Goal: Transaction & Acquisition: Purchase product/service

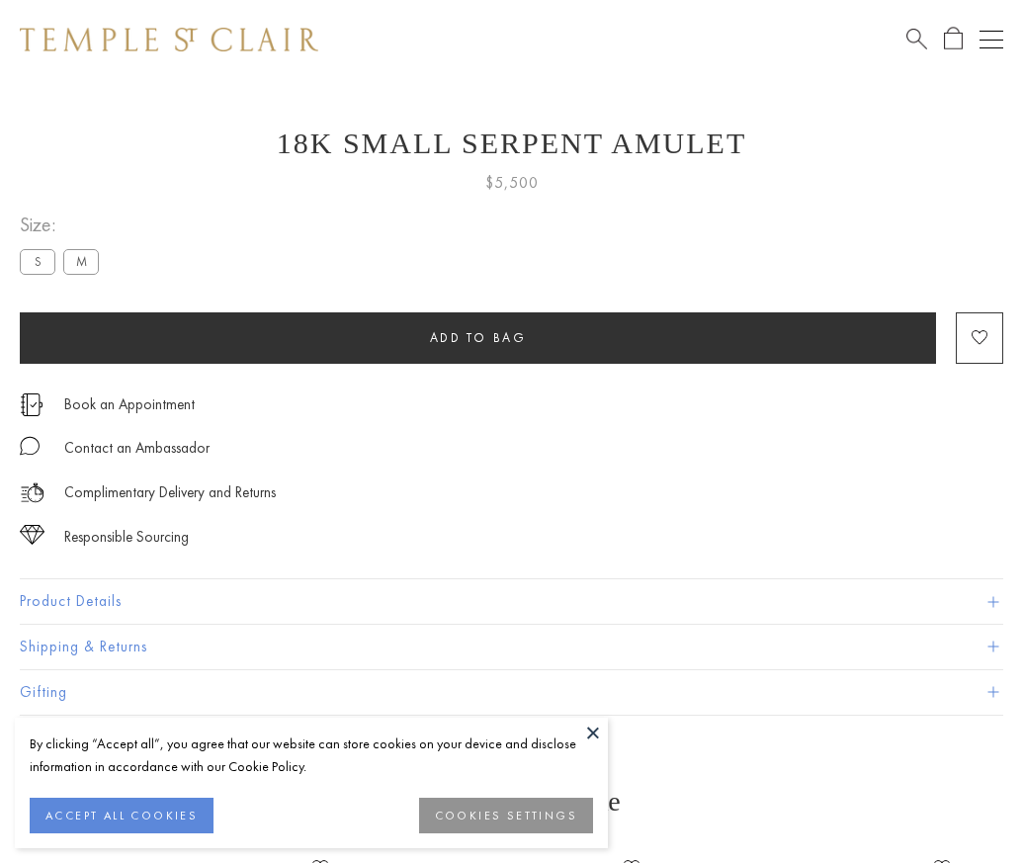
scroll to position [25, 0]
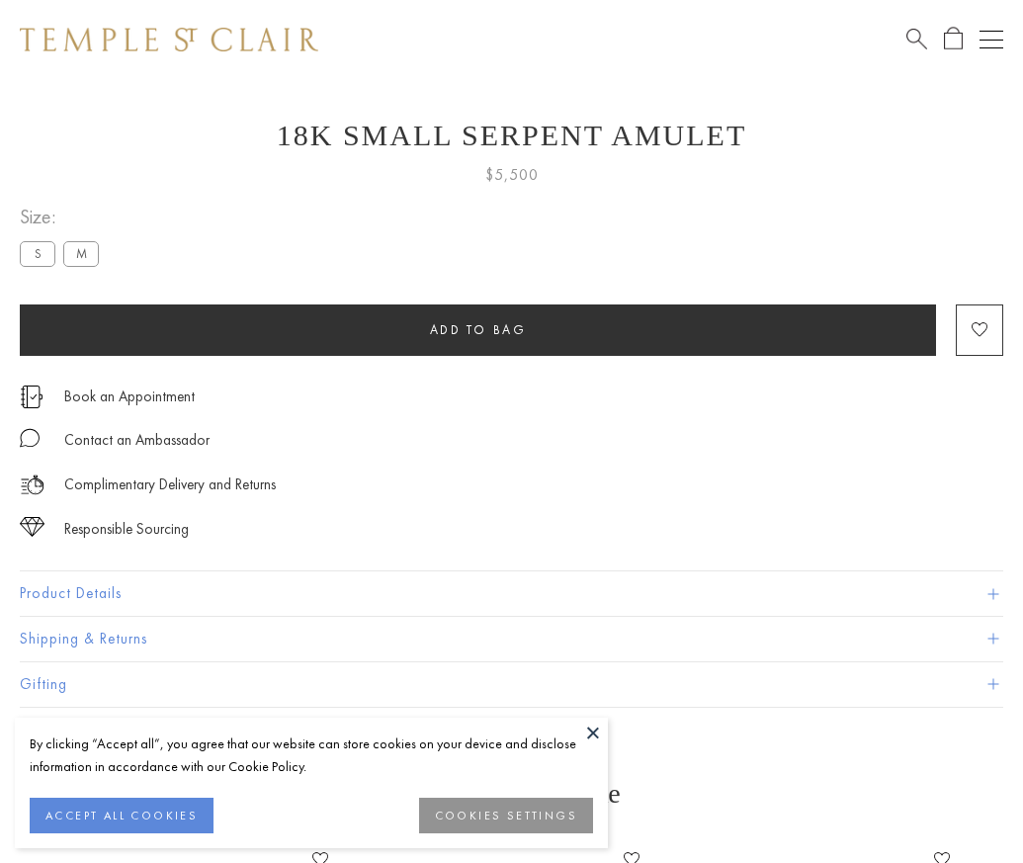
click at [477, 329] on span "Add to bag" at bounding box center [478, 329] width 97 height 17
